Goal: Transaction & Acquisition: Purchase product/service

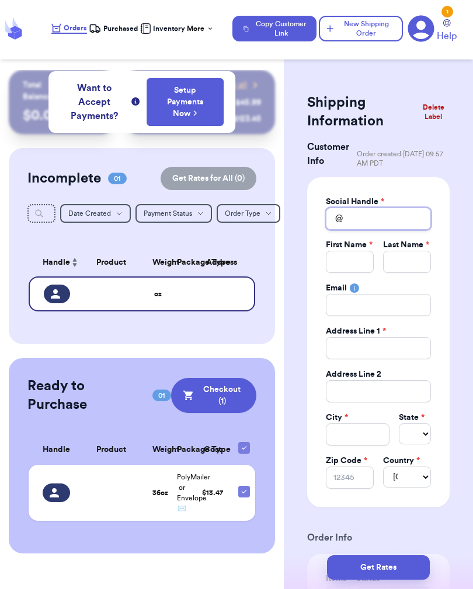
click at [414, 217] on input "Total Amount Paid" at bounding box center [378, 219] width 105 height 22
type input "S"
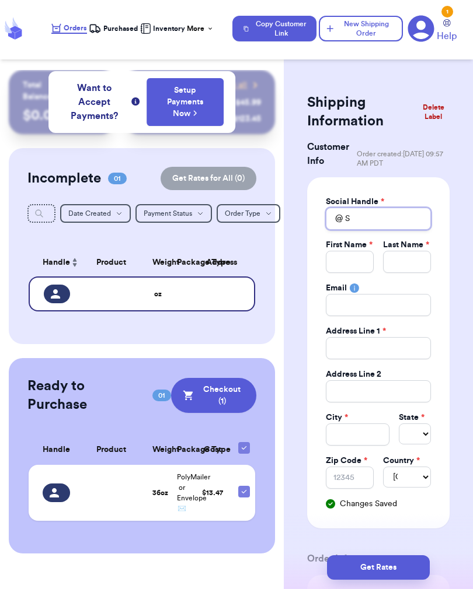
type input "Se"
type input "Sea"
type input "Seas"
type input "Seash"
type input "Seashe"
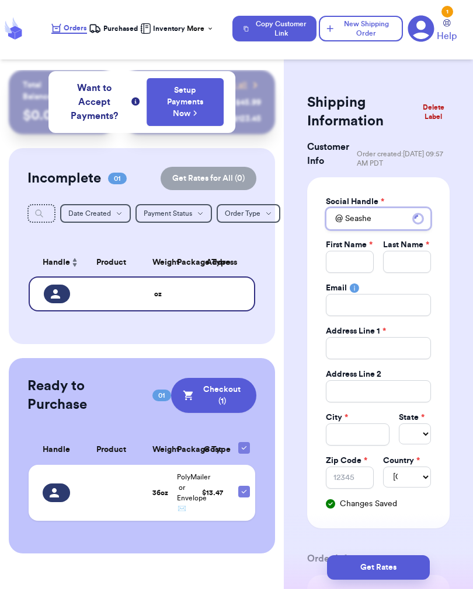
type input "Seashel"
type input "Seashell"
type input "Seashelle"
type input "Seashelles"
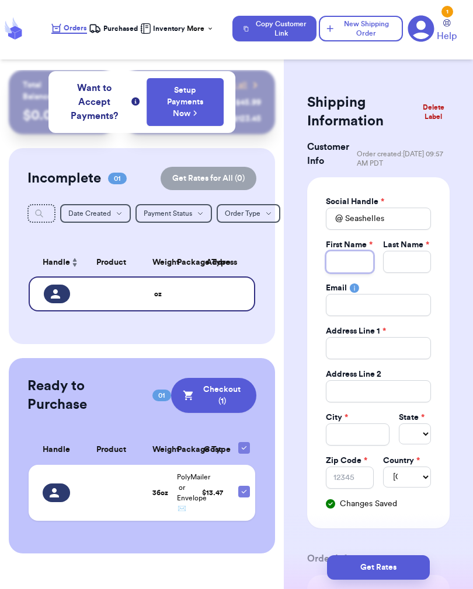
click at [342, 266] on input "Total Amount Paid" at bounding box center [350, 262] width 48 height 22
click at [411, 218] on input "Seashelles" at bounding box center [378, 219] width 105 height 22
type input "Seashelles-"
type input "Seashelles"
type input "Seashelles_"
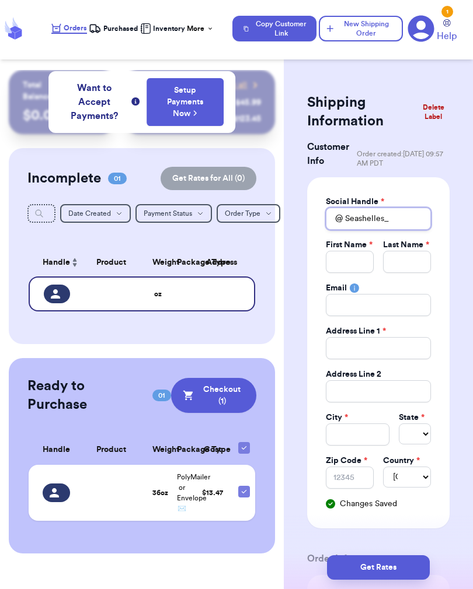
type input "Seashelles_c"
type input "Seashelles_cl"
type input "Seashelles_clo"
type input "Seashelles_clot"
type input "Seashelles_cloth"
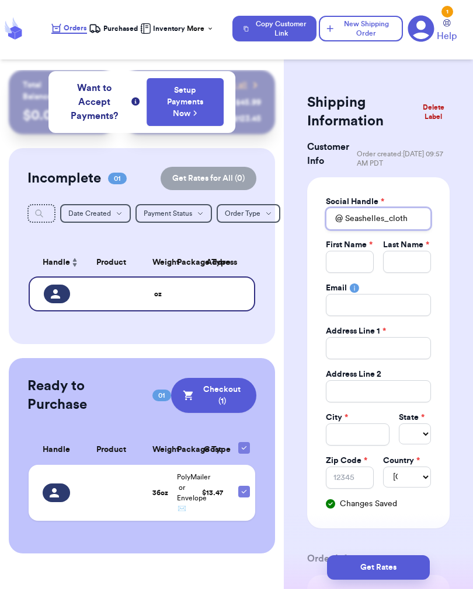
type input "Seashelles_clothe"
type input "Seashelles_clothes"
click at [352, 260] on input "Total Amount Paid" at bounding box center [350, 262] width 48 height 22
type input "D"
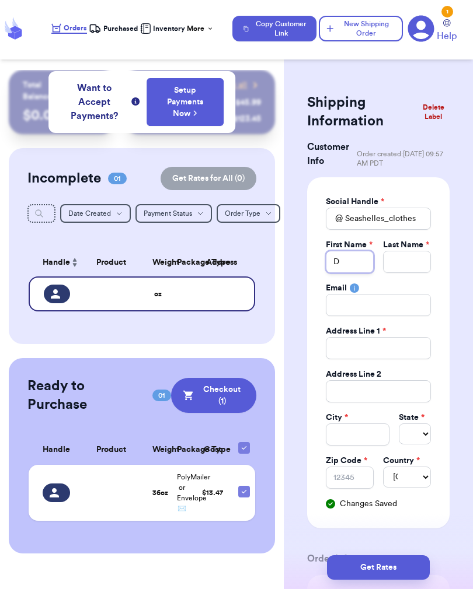
type input "Da"
type input "Dar"
type input "Darc"
type input "[PERSON_NAME]"
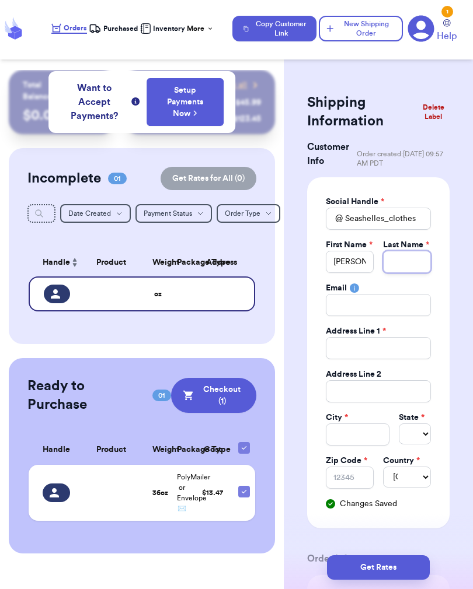
click at [410, 257] on input "Total Amount Paid" at bounding box center [407, 262] width 48 height 22
type input "H"
type input "Ho"
type input "Hol"
type input "[PERSON_NAME]"
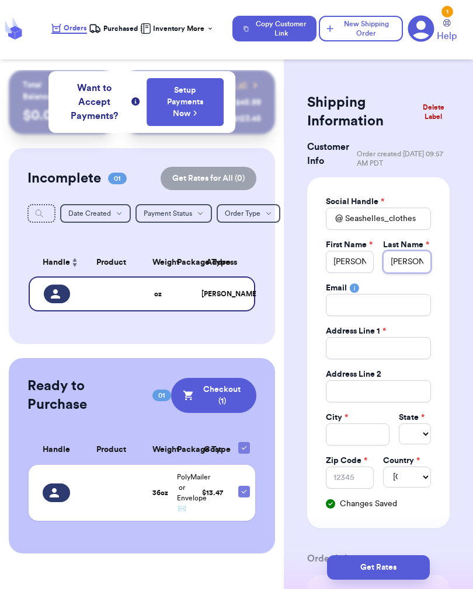
type input "[PERSON_NAME]"
type input "Hollings"
type input "Hollingsw"
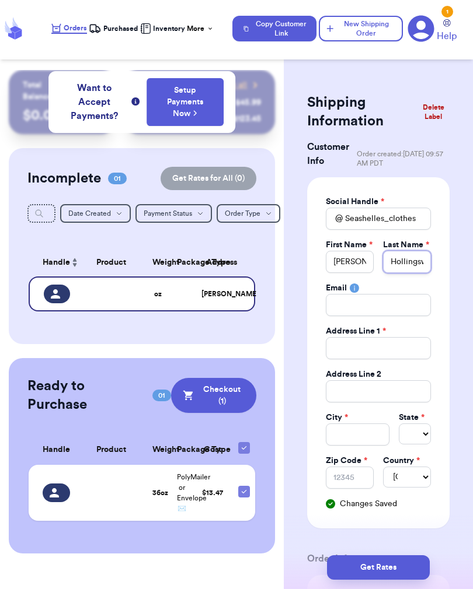
type input "Hollingswo"
type input "Hollingswor"
type input "[PERSON_NAME]"
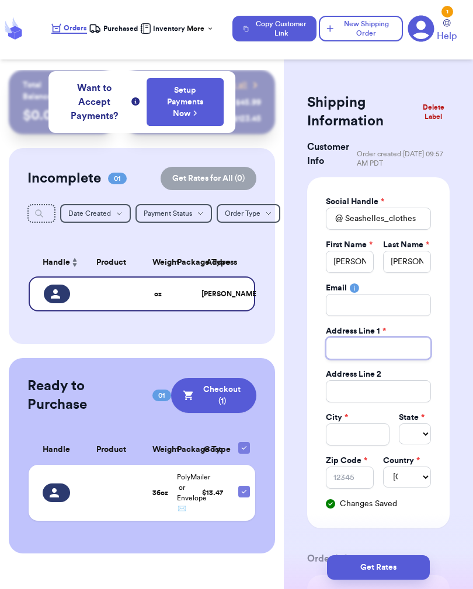
click at [382, 347] on input "Total Amount Paid" at bounding box center [378, 348] width 105 height 22
type input "1"
type input "13"
type input "134"
type input "1341"
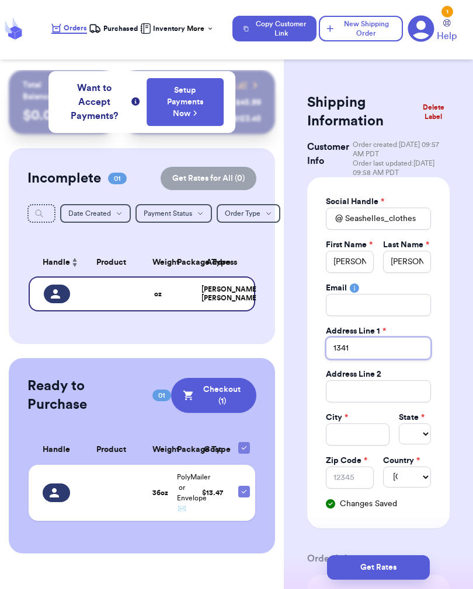
type input "1341"
type input "1341 C"
type input "1341 Ch"
type input "1341 [PERSON_NAME]"
type input "1341 Chur"
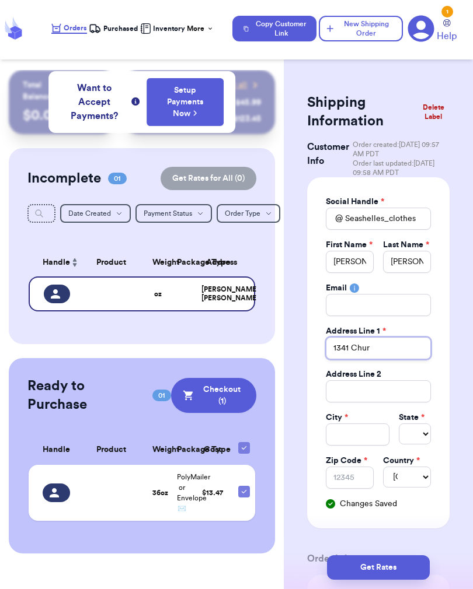
type input "1341 Churc"
type input "1341 [DEMOGRAPHIC_DATA]"
type input "1341 Church S"
type input "[STREET_ADDRESS]"
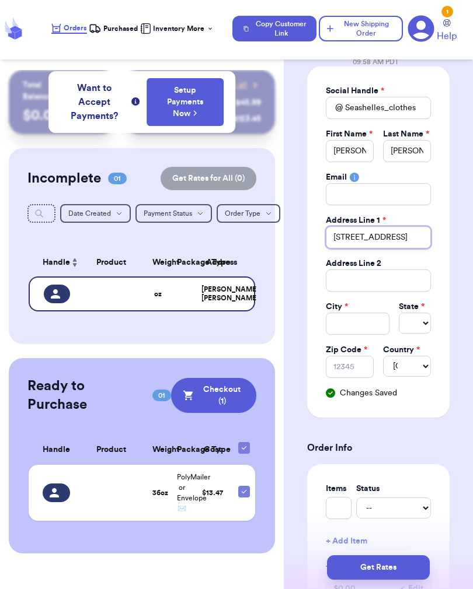
scroll to position [115, 0]
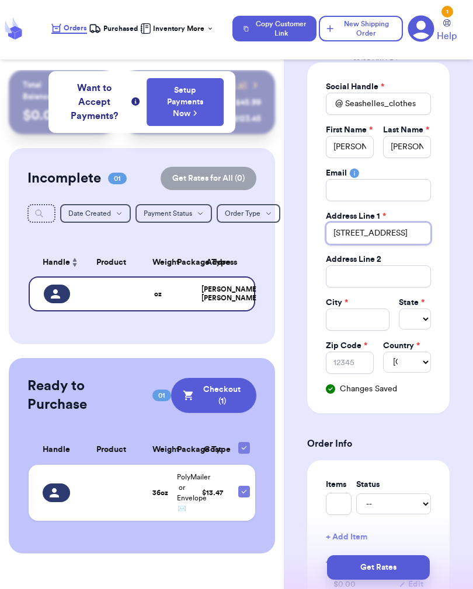
type input "[STREET_ADDRESS]"
click at [352, 317] on input "Total Amount Paid" at bounding box center [358, 320] width 64 height 22
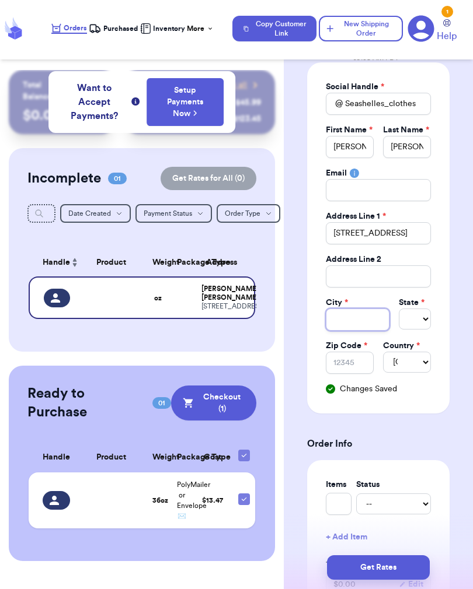
type input "G"
type input "Ga"
type input "Gas"
type input "[PERSON_NAME]"
type input "Gasto"
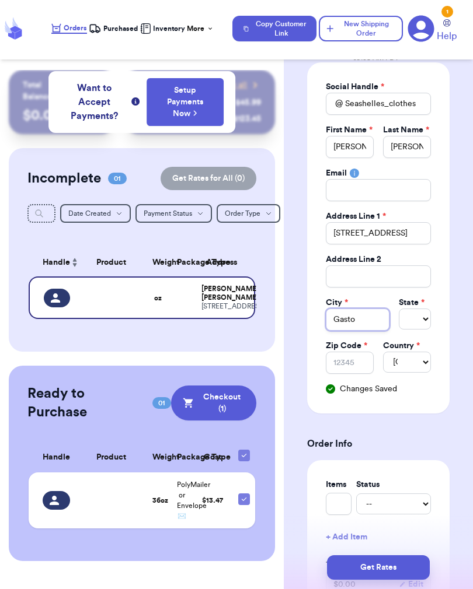
type input "[PERSON_NAME]"
click at [407, 323] on select "Select AL AK AZ AR CA CO [GEOGRAPHIC_DATA] DE DC [GEOGRAPHIC_DATA] [GEOGRAPHIC_…" at bounding box center [415, 319] width 32 height 21
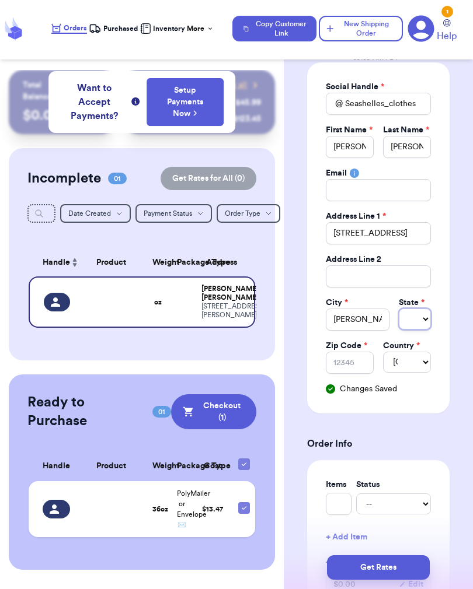
select select "SC"
click at [354, 368] on input "Zip Code *" at bounding box center [350, 363] width 48 height 22
click at [373, 365] on input "Zip Code *" at bounding box center [350, 363] width 48 height 22
type input "2"
type input "29"
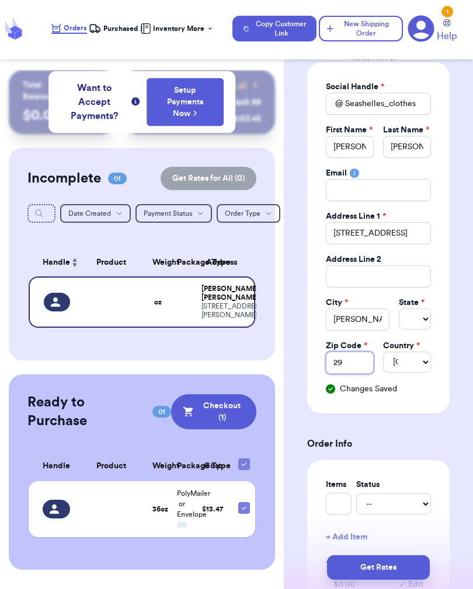
type input "290"
type input "2905"
type input "29053"
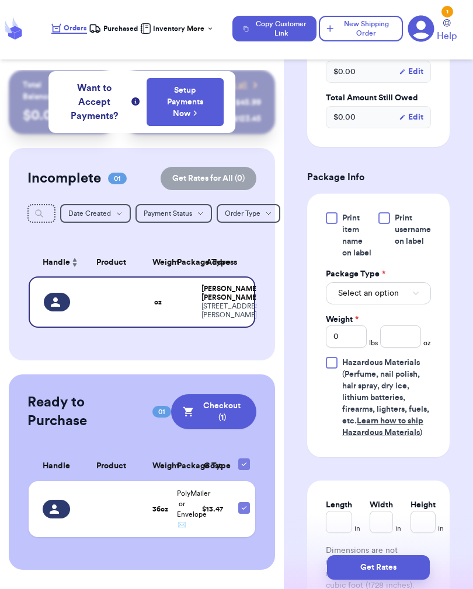
scroll to position [636, 0]
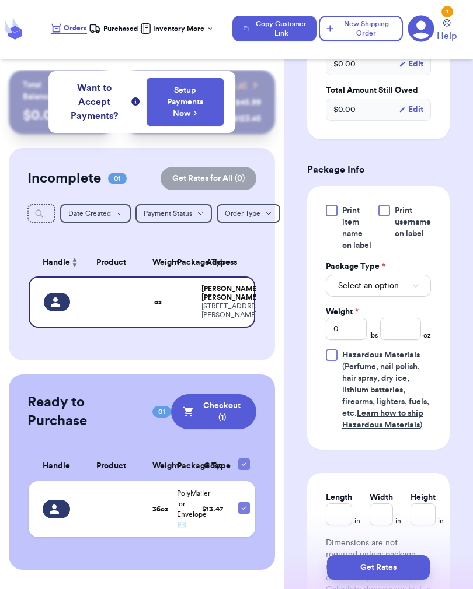
type input "29053"
click at [404, 297] on button "Select an option" at bounding box center [378, 286] width 105 height 22
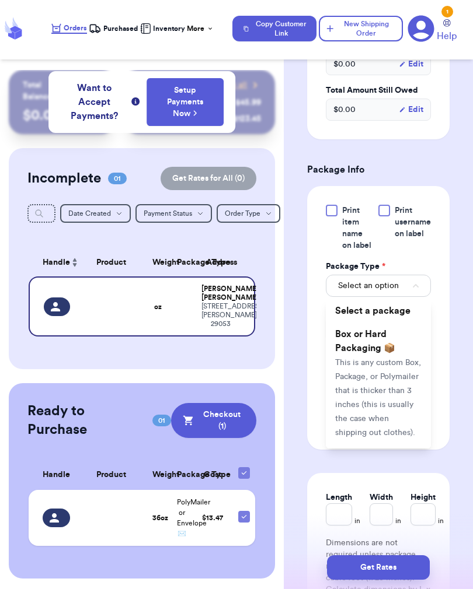
click at [409, 297] on button "Select an option" at bounding box center [378, 286] width 105 height 22
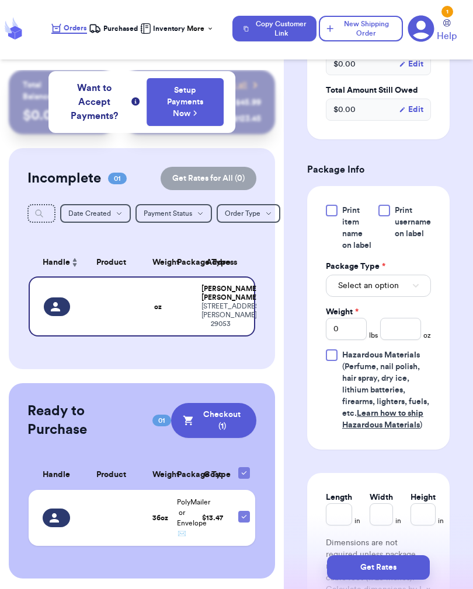
click at [408, 296] on button "Select an option" at bounding box center [378, 286] width 105 height 22
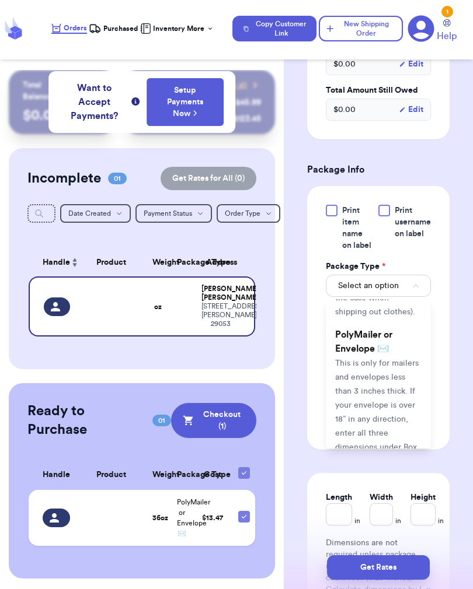
scroll to position [123, 0]
click at [407, 404] on span "This is only for mailers and envelopes less than 3 inches thick. If your envelo…" at bounding box center [376, 411] width 83 height 106
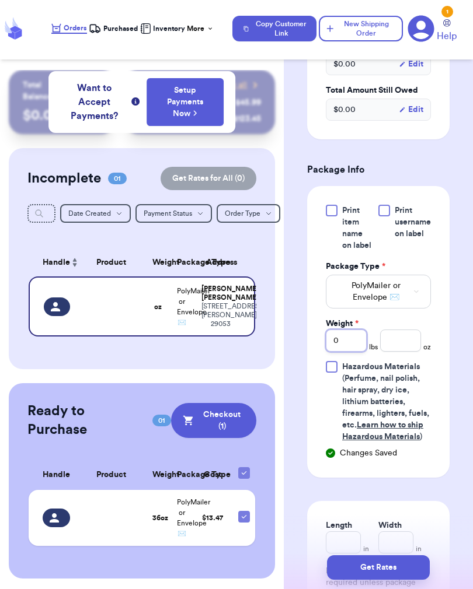
click at [355, 352] on input "0" at bounding box center [346, 341] width 41 height 22
click at [397, 352] on input "number" at bounding box center [400, 341] width 41 height 22
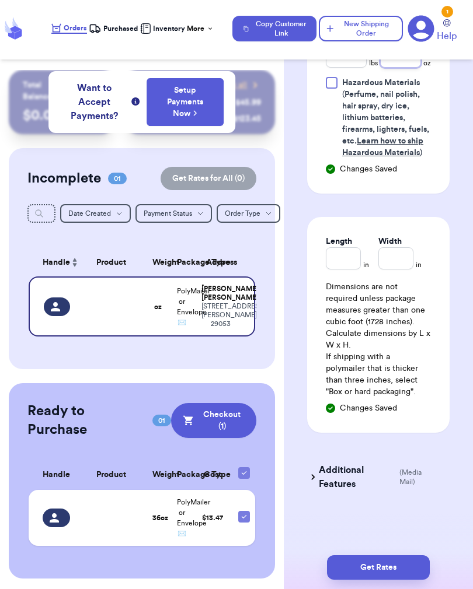
scroll to position [920, 0]
type input "36"
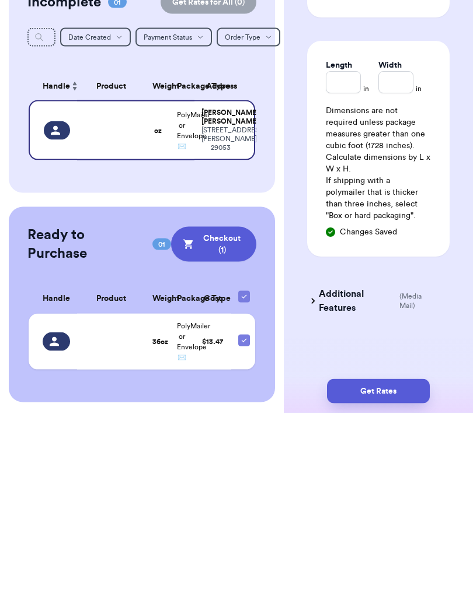
scroll to position [18, 0]
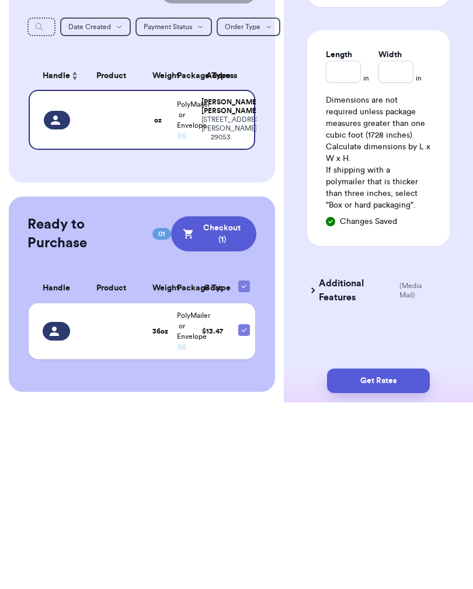
click at [386, 556] on button "Get Rates" at bounding box center [378, 568] width 103 height 25
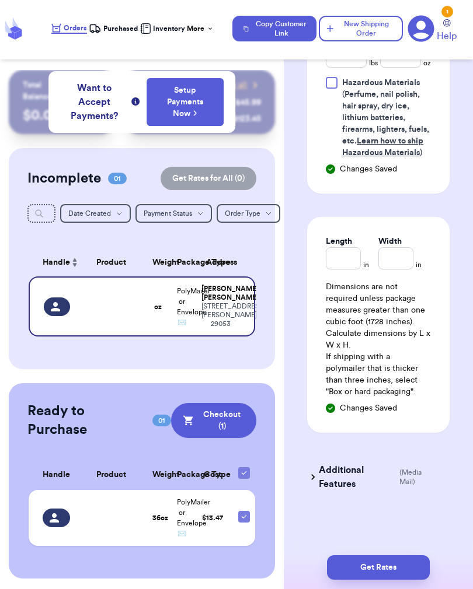
scroll to position [751, 0]
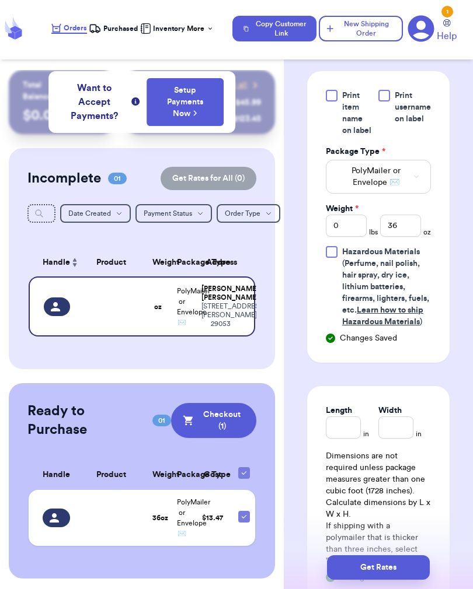
type input "2"
type input "4"
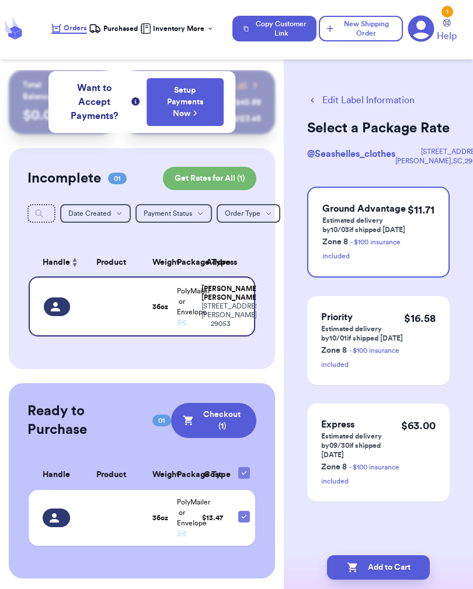
scroll to position [0, 0]
click at [424, 256] on div "$ 11.71" at bounding box center [420, 232] width 27 height 61
click at [397, 569] on button "Add to Cart" at bounding box center [378, 568] width 103 height 25
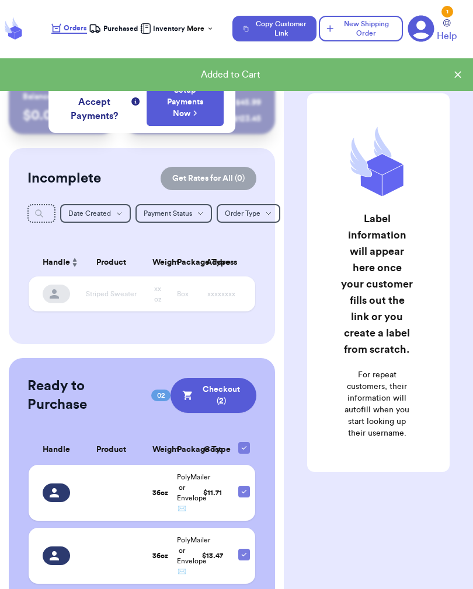
scroll to position [18, 0]
click at [232, 384] on button "Checkout ( 2 )" at bounding box center [213, 395] width 86 height 35
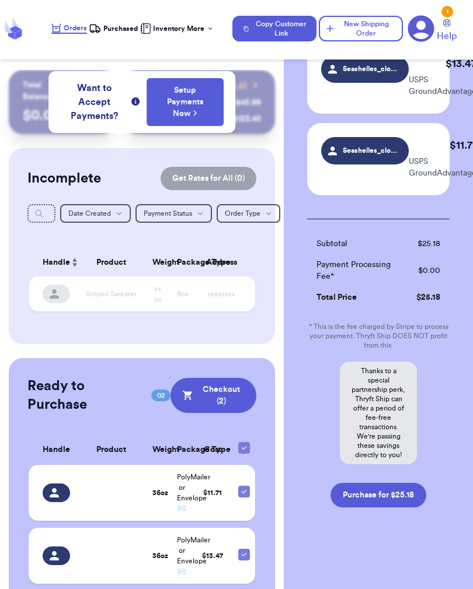
scroll to position [103, 0]
click at [395, 497] on button "Purchase for $25.18" at bounding box center [378, 495] width 96 height 25
checkbox input "false"
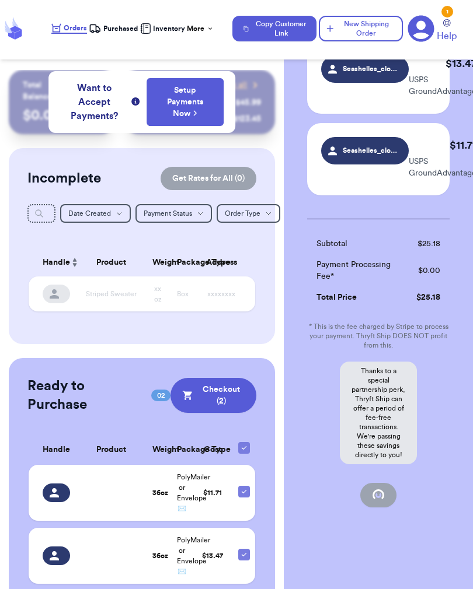
scroll to position [0, 0]
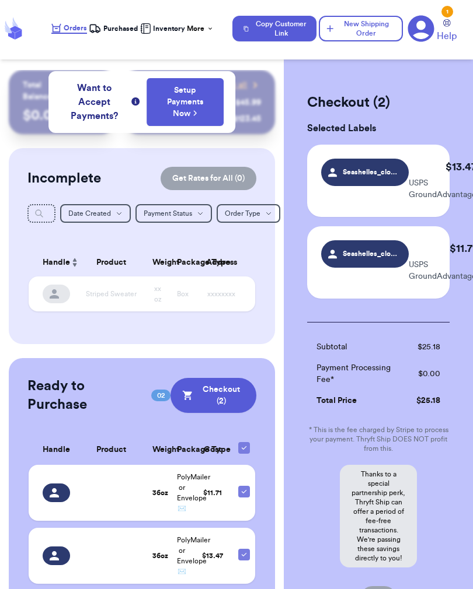
checkbox input "true"
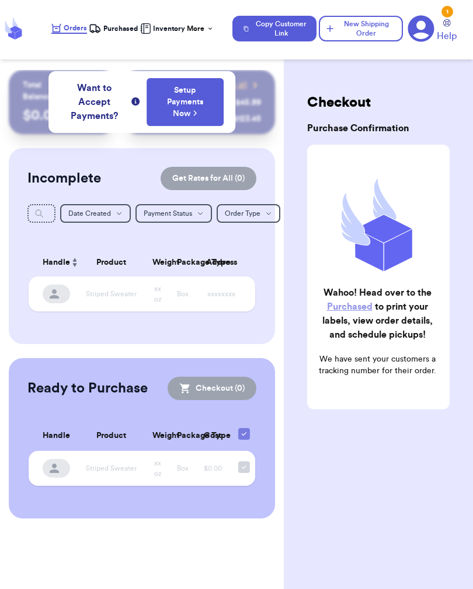
click at [320, 113] on div "Checkout Purchase Confirmation Wahoo! Head over to the Purchased to print your …" at bounding box center [378, 251] width 142 height 316
click at [118, 24] on span "Purchased" at bounding box center [120, 28] width 34 height 9
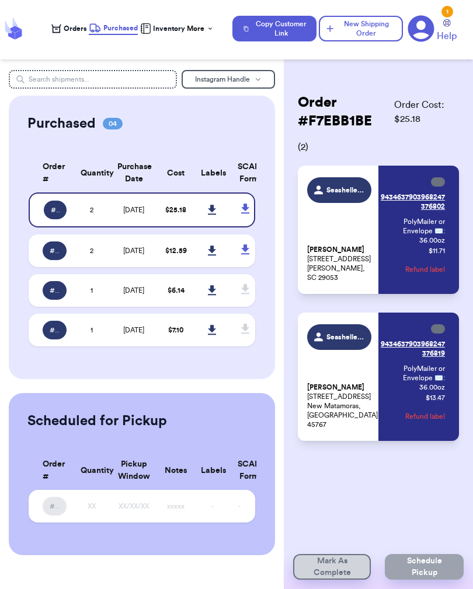
click at [115, 34] on link "Purchased" at bounding box center [113, 28] width 49 height 13
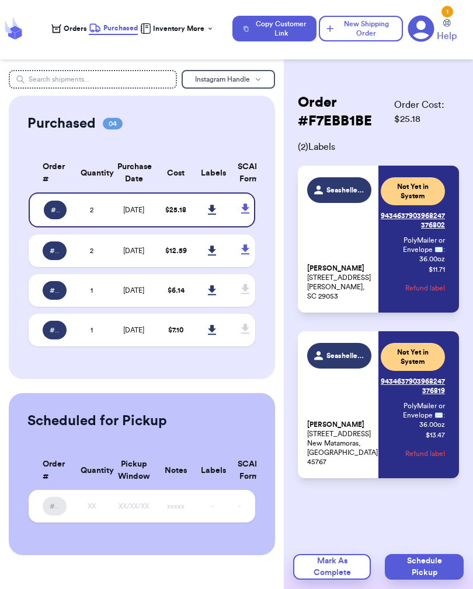
click at [212, 215] on icon at bounding box center [212, 210] width 8 height 10
click at [123, 214] on span "[DATE]" at bounding box center [133, 210] width 21 height 7
click at [442, 216] on link "Tracking: 9434637903968247376802" at bounding box center [413, 221] width 64 height 28
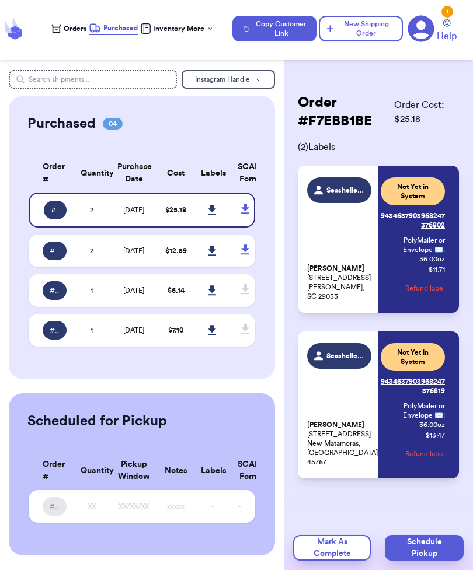
click at [435, 388] on link "Tracking: 9434637903968247376819" at bounding box center [413, 386] width 64 height 28
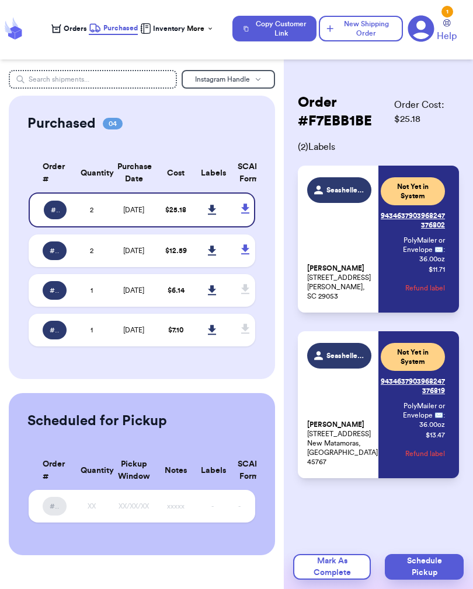
click at [144, 214] on span "[DATE]" at bounding box center [133, 210] width 21 height 7
click at [210, 223] on link at bounding box center [213, 210] width 26 height 26
click at [51, 215] on span "# F7EBB1BE" at bounding box center [55, 209] width 9 height 9
click at [172, 214] on span "$ 25.18" at bounding box center [175, 210] width 21 height 7
click at [292, 306] on div "Order # F7EBB1BE Order Cost: $ 25.18 ( 2 ) Labels Seashelles_clothes [PERSON_NA…" at bounding box center [378, 321] width 189 height 502
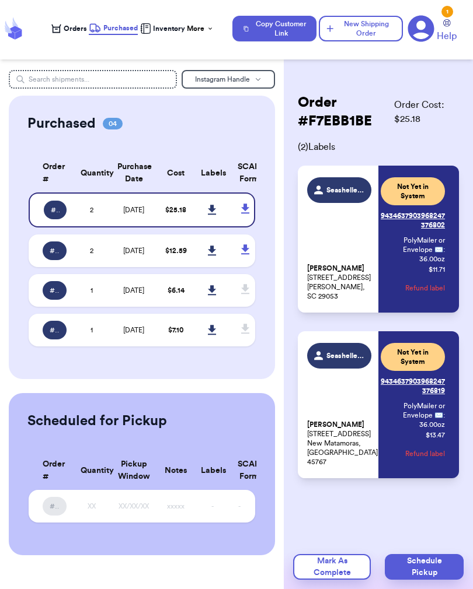
click at [211, 223] on link at bounding box center [213, 210] width 26 height 26
